Goal: Find specific page/section: Find specific page/section

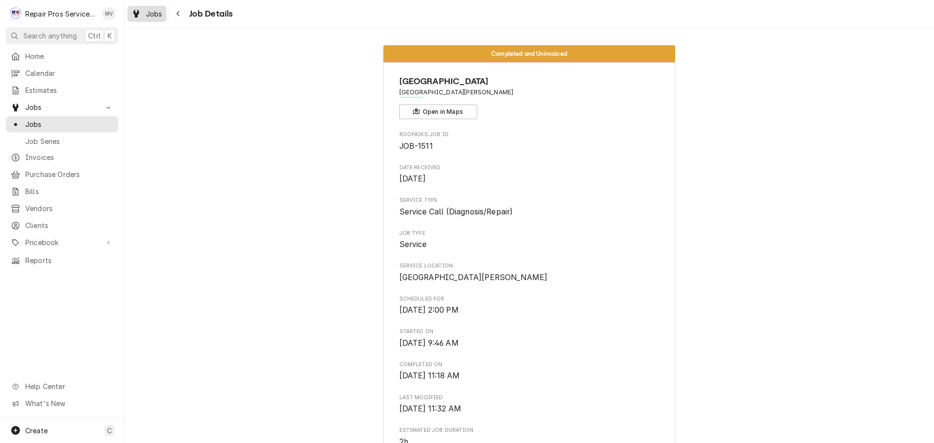
drag, startPoint x: 146, startPoint y: 11, endPoint x: 164, endPoint y: 14, distance: 17.8
click at [146, 11] on span "Jobs" at bounding box center [154, 14] width 17 height 10
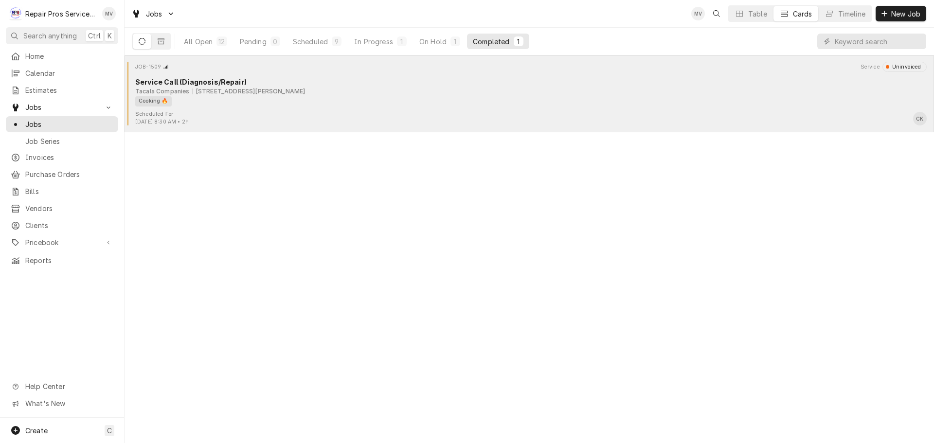
click at [249, 105] on div "Cooking 🔥" at bounding box center [527, 101] width 785 height 10
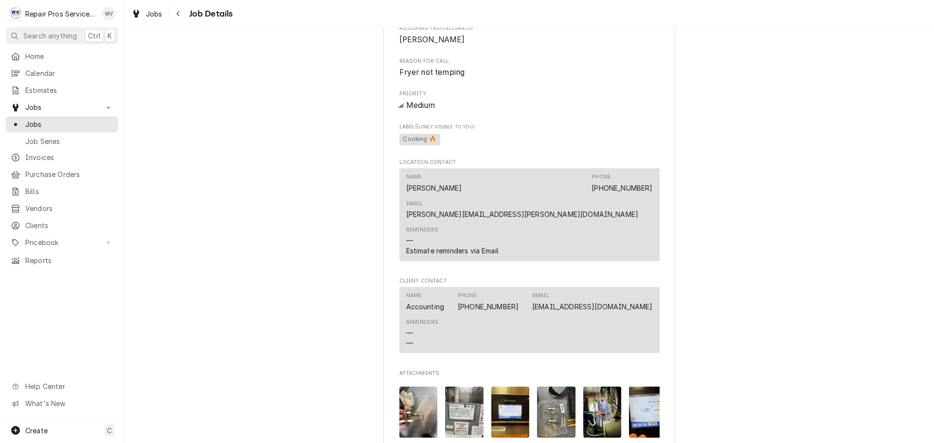
scroll to position [341, 0]
